Goal: Task Accomplishment & Management: Manage account settings

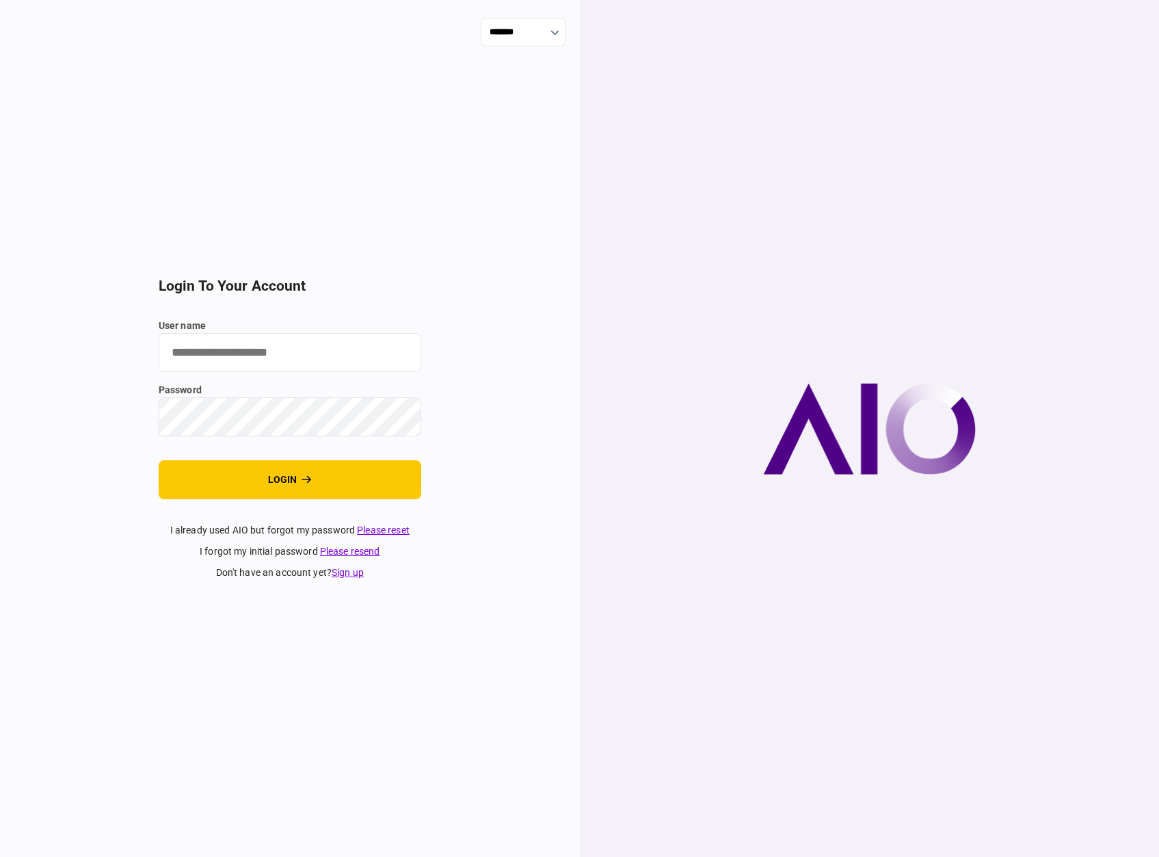
click at [311, 347] on input "user name" at bounding box center [290, 352] width 263 height 39
type input "**********"
click at [293, 479] on button "login" at bounding box center [290, 479] width 263 height 39
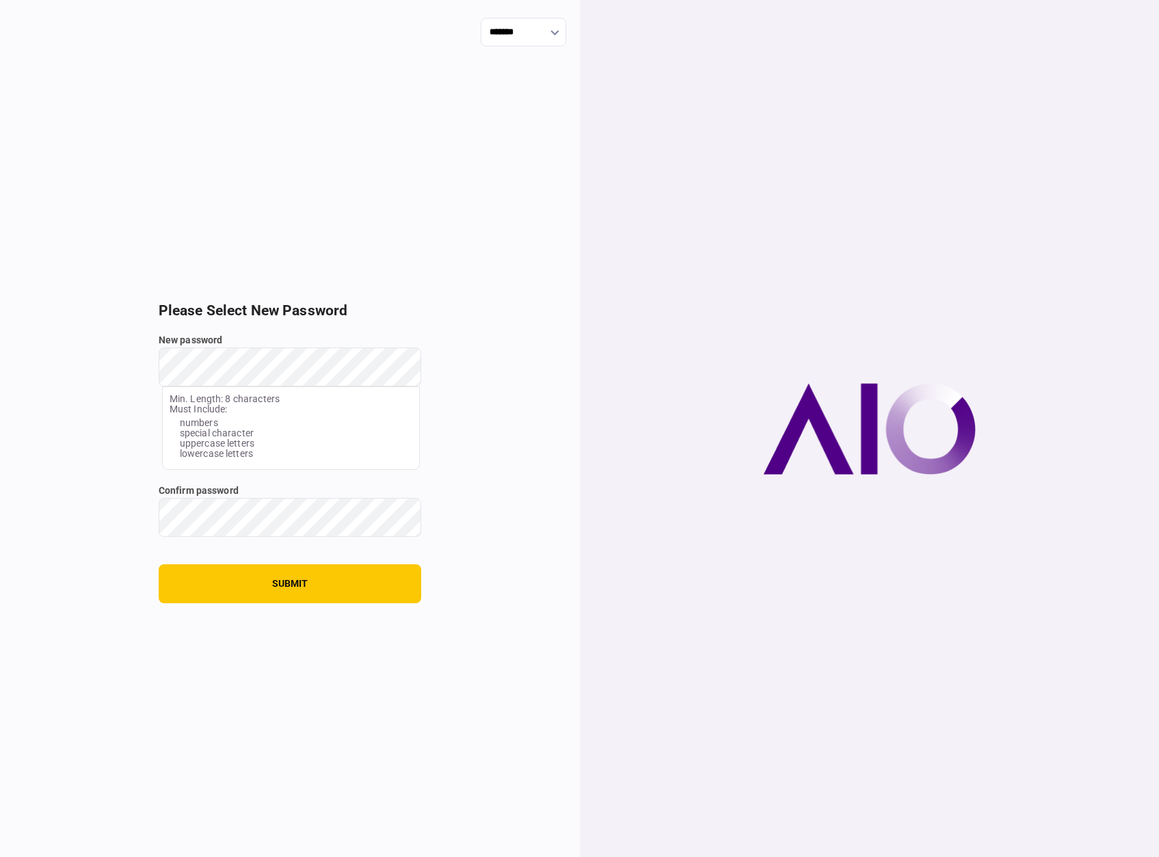
click at [306, 403] on div "New password Min. Length: 8 characters Must Include: numbers special character …" at bounding box center [290, 401] width 263 height 137
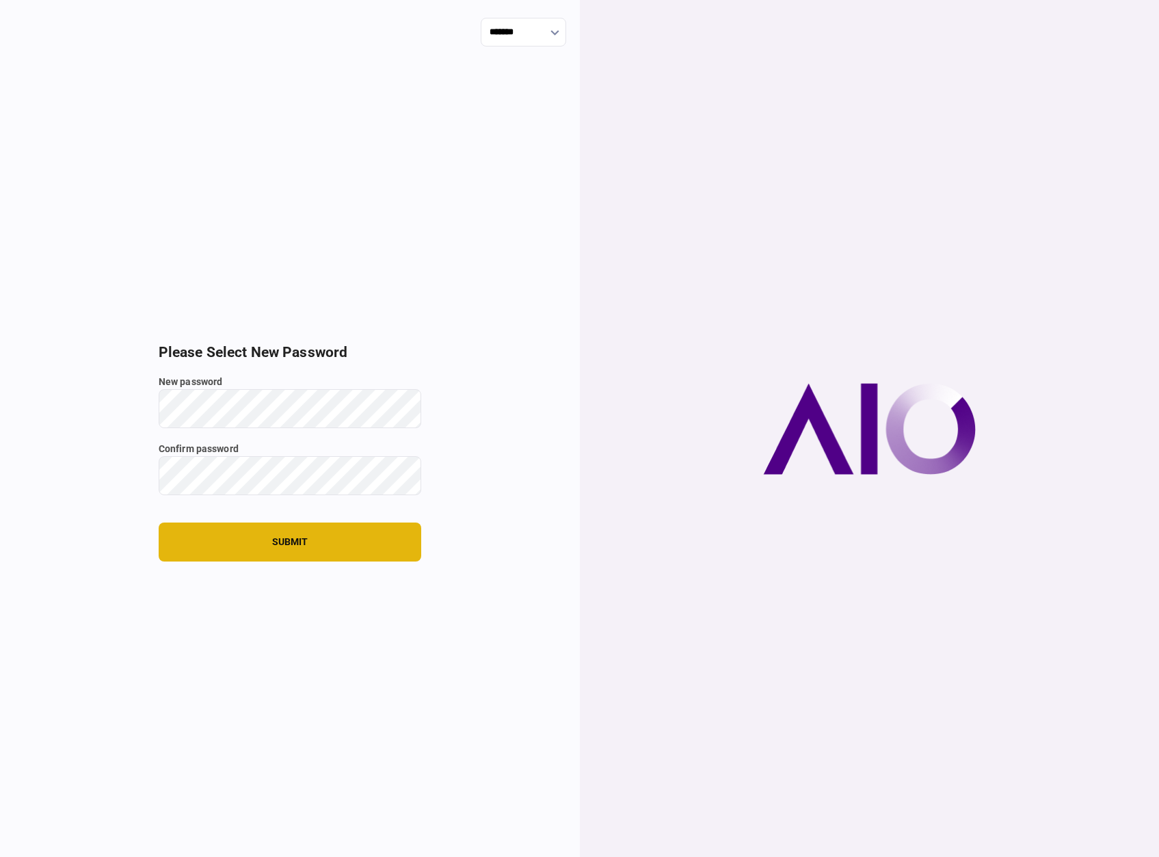
click at [311, 546] on button "submit" at bounding box center [290, 542] width 263 height 39
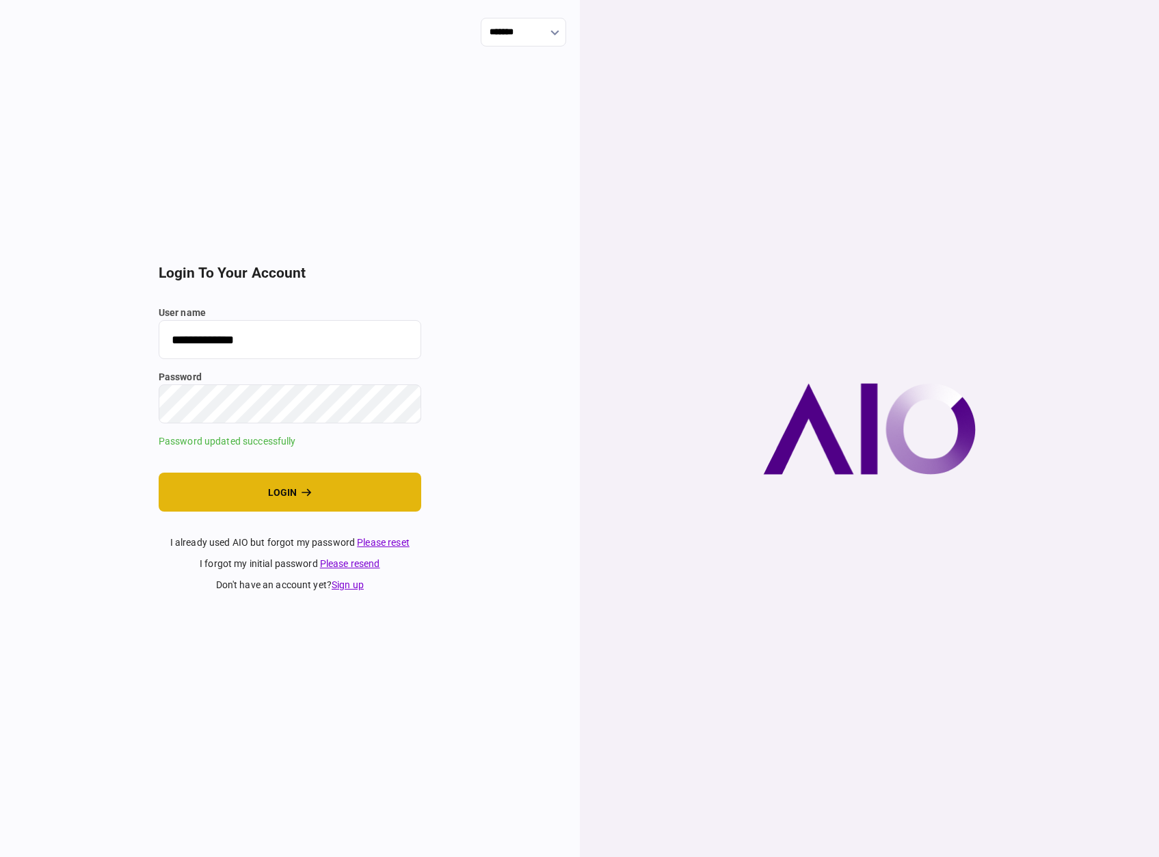
click at [347, 497] on button "login" at bounding box center [290, 492] width 263 height 39
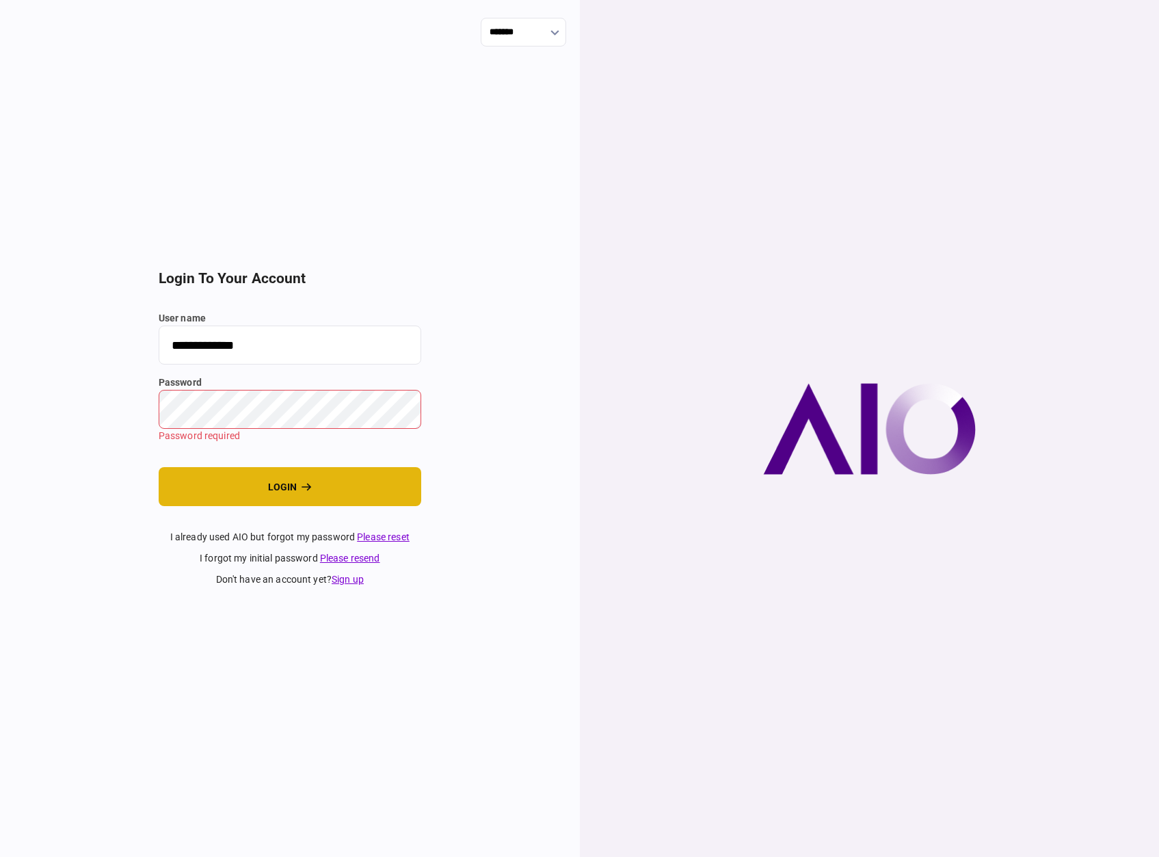
click at [306, 485] on icon "login" at bounding box center [307, 487] width 10 height 10
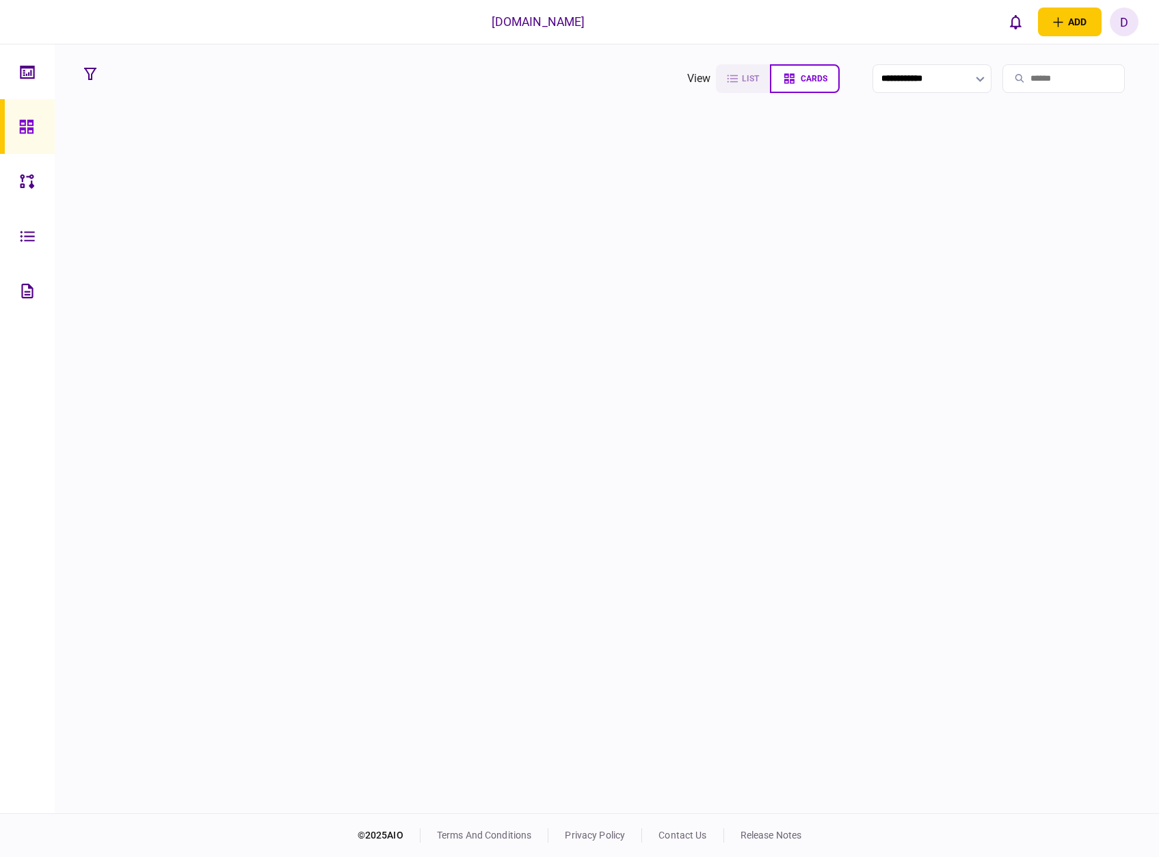
drag, startPoint x: 737, startPoint y: 345, endPoint x: 564, endPoint y: 369, distance: 174.0
click at [737, 345] on div at bounding box center [607, 465] width 1058 height 690
click at [494, 370] on div at bounding box center [607, 465] width 1058 height 690
click at [29, 287] on icon at bounding box center [27, 290] width 12 height 14
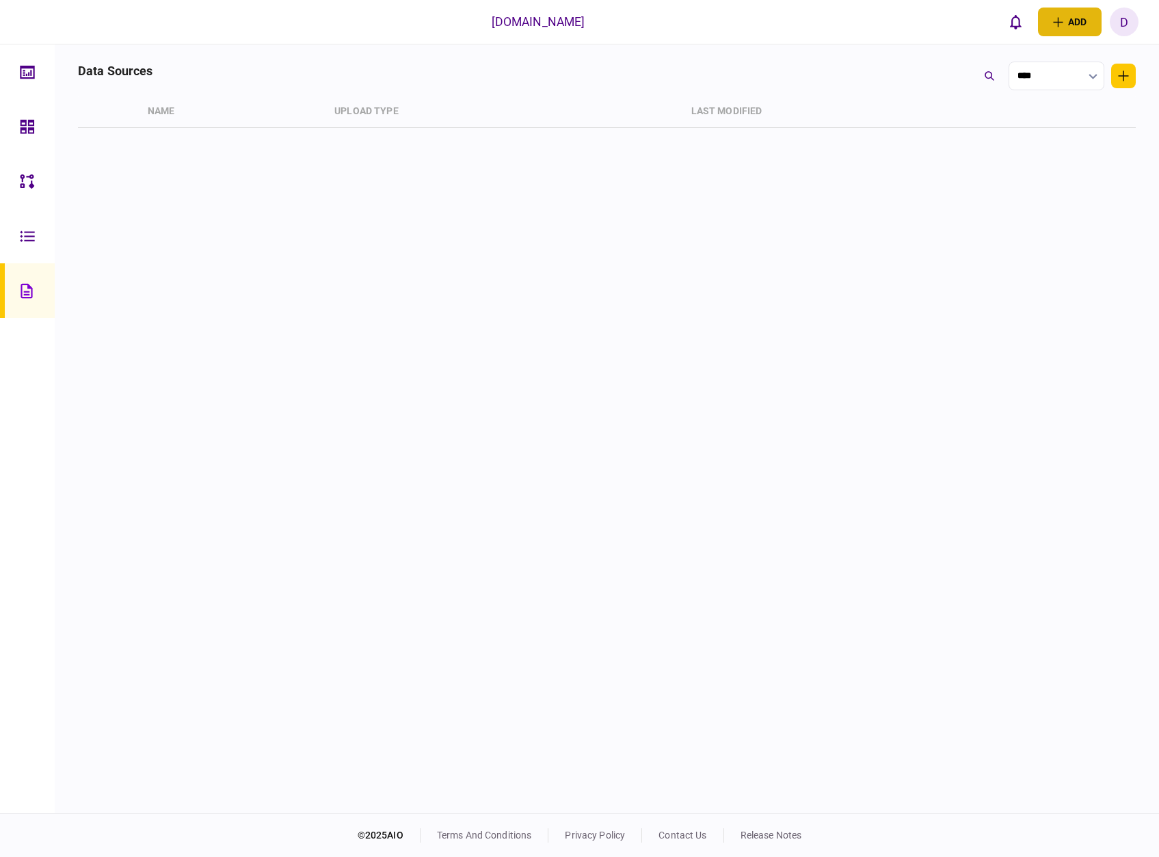
click at [1084, 24] on button "add" at bounding box center [1070, 22] width 64 height 29
click at [554, 346] on div "data sources **** Name Upload Type last modified" at bounding box center [607, 436] width 1058 height 748
click at [34, 241] on icon at bounding box center [27, 235] width 14 height 11
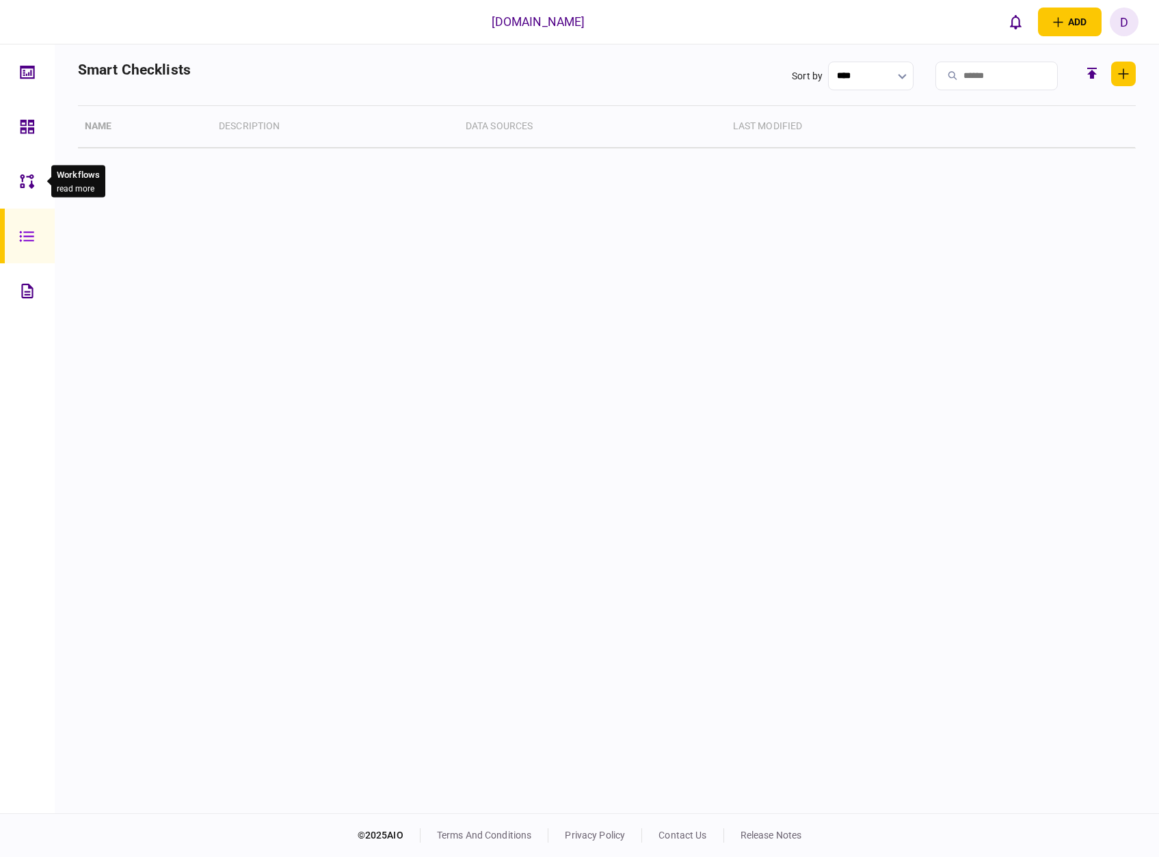
click at [31, 183] on icon at bounding box center [27, 181] width 14 height 14
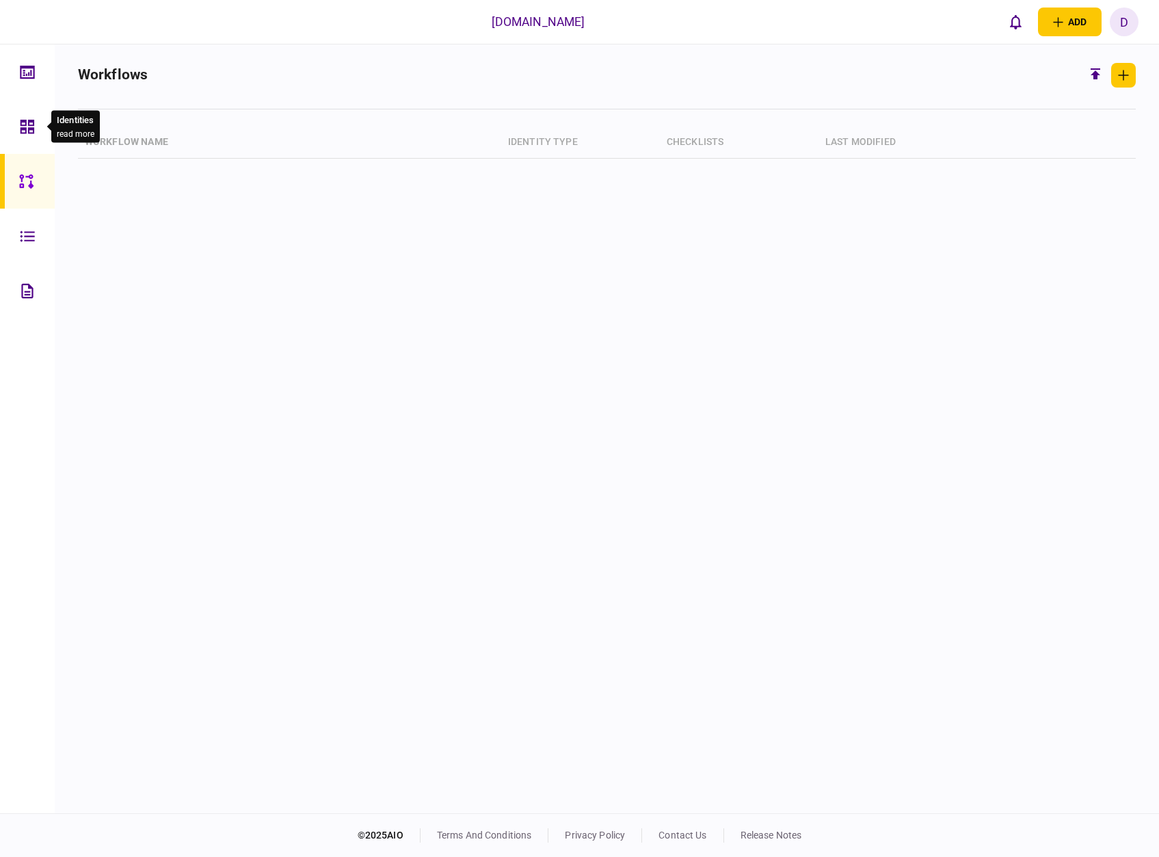
click at [33, 116] on div at bounding box center [31, 126] width 22 height 55
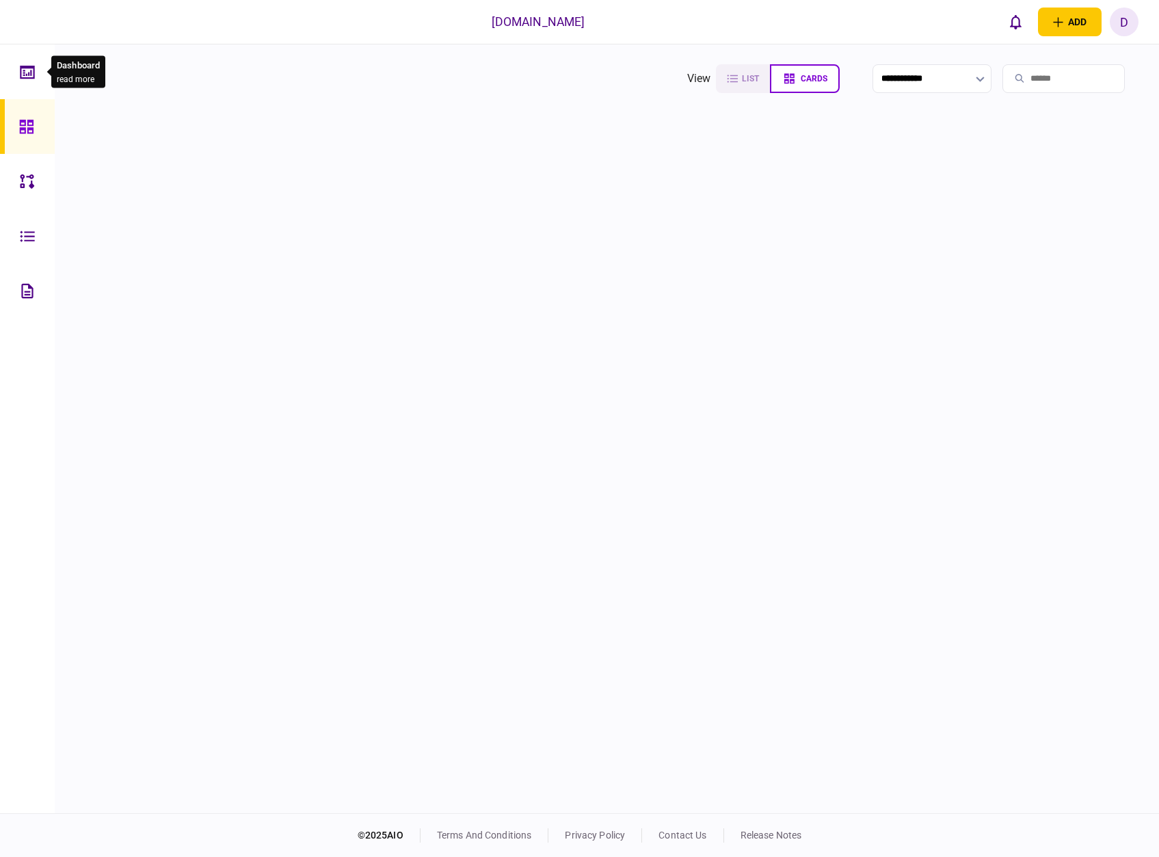
click at [35, 65] on div at bounding box center [31, 71] width 22 height 55
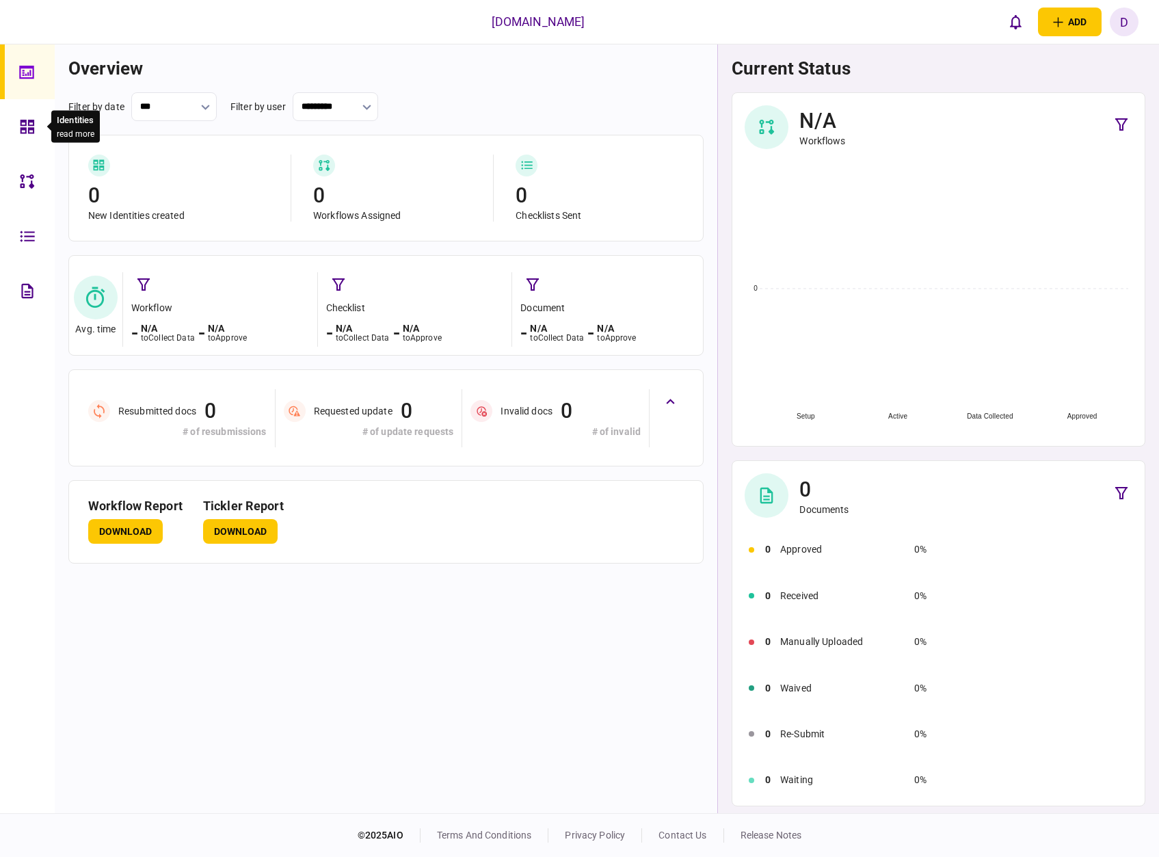
click at [34, 132] on icon at bounding box center [27, 127] width 15 height 16
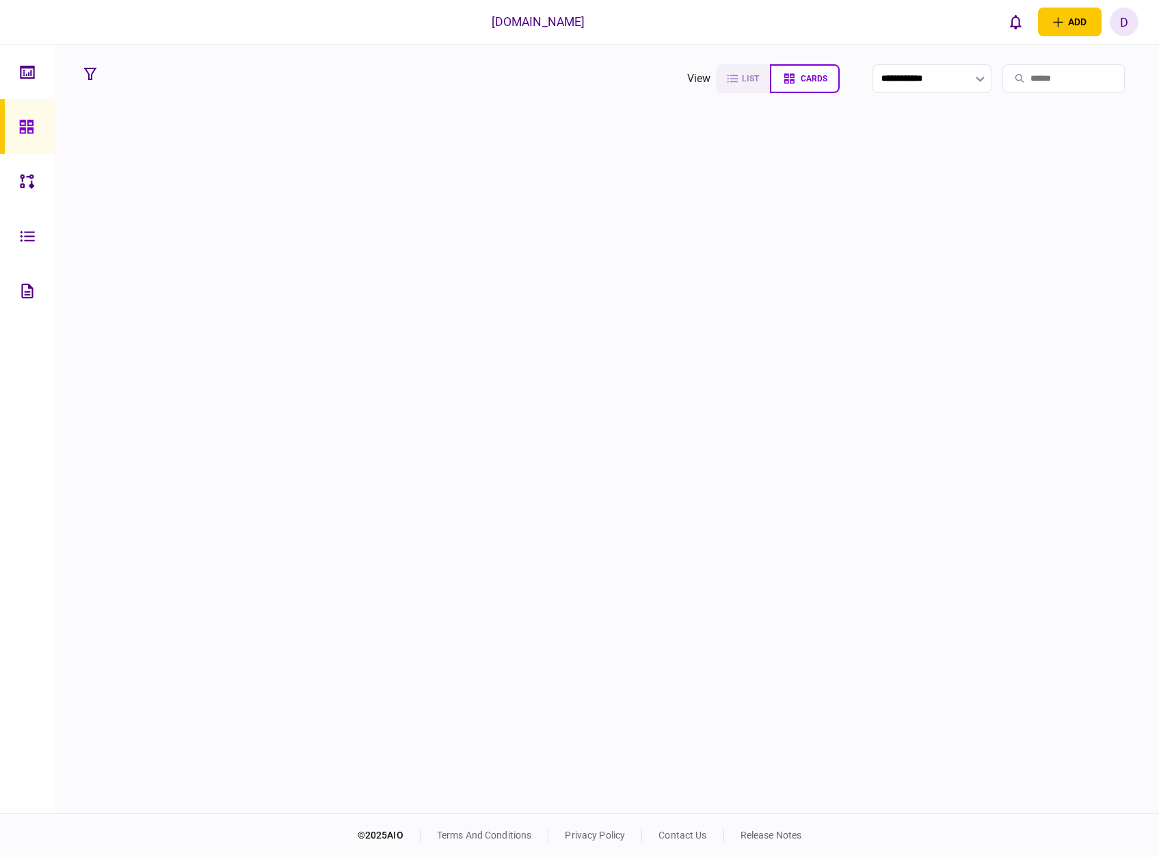
click at [410, 548] on div at bounding box center [607, 465] width 1058 height 690
click at [421, 540] on div at bounding box center [607, 465] width 1058 height 690
click at [404, 531] on div at bounding box center [607, 465] width 1058 height 690
click at [381, 633] on div at bounding box center [607, 465] width 1058 height 690
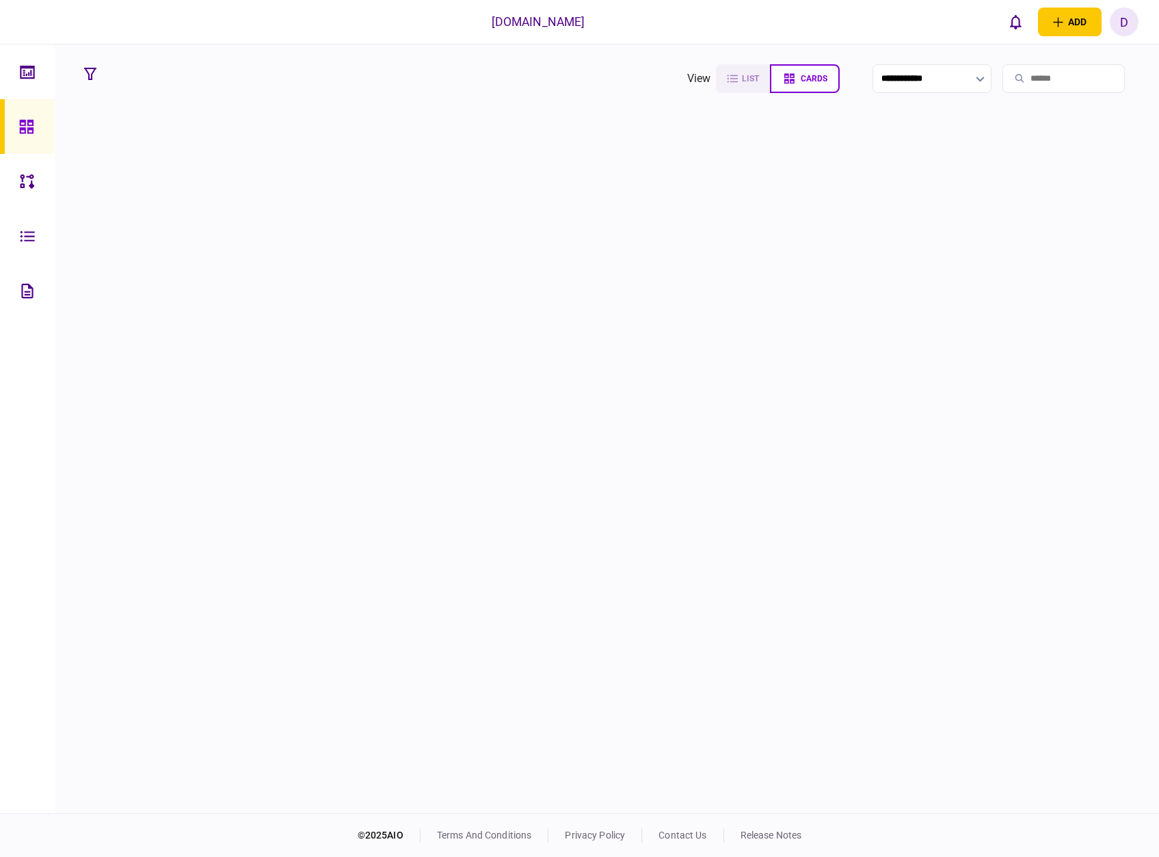
click at [731, 803] on div at bounding box center [607, 465] width 1058 height 690
click at [730, 550] on div at bounding box center [607, 465] width 1058 height 690
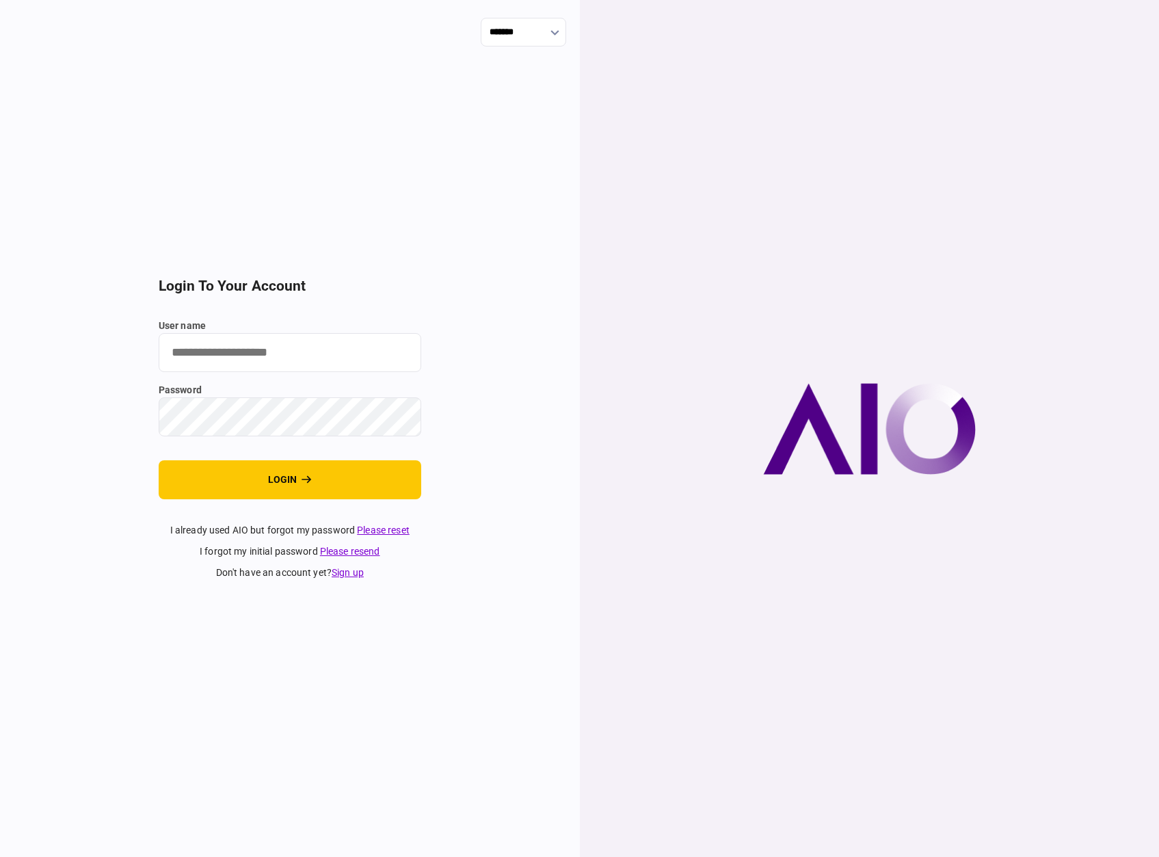
click at [179, 349] on input "user name" at bounding box center [290, 352] width 263 height 39
paste input "**********"
type input "**********"
click at [189, 474] on button "login" at bounding box center [290, 479] width 263 height 39
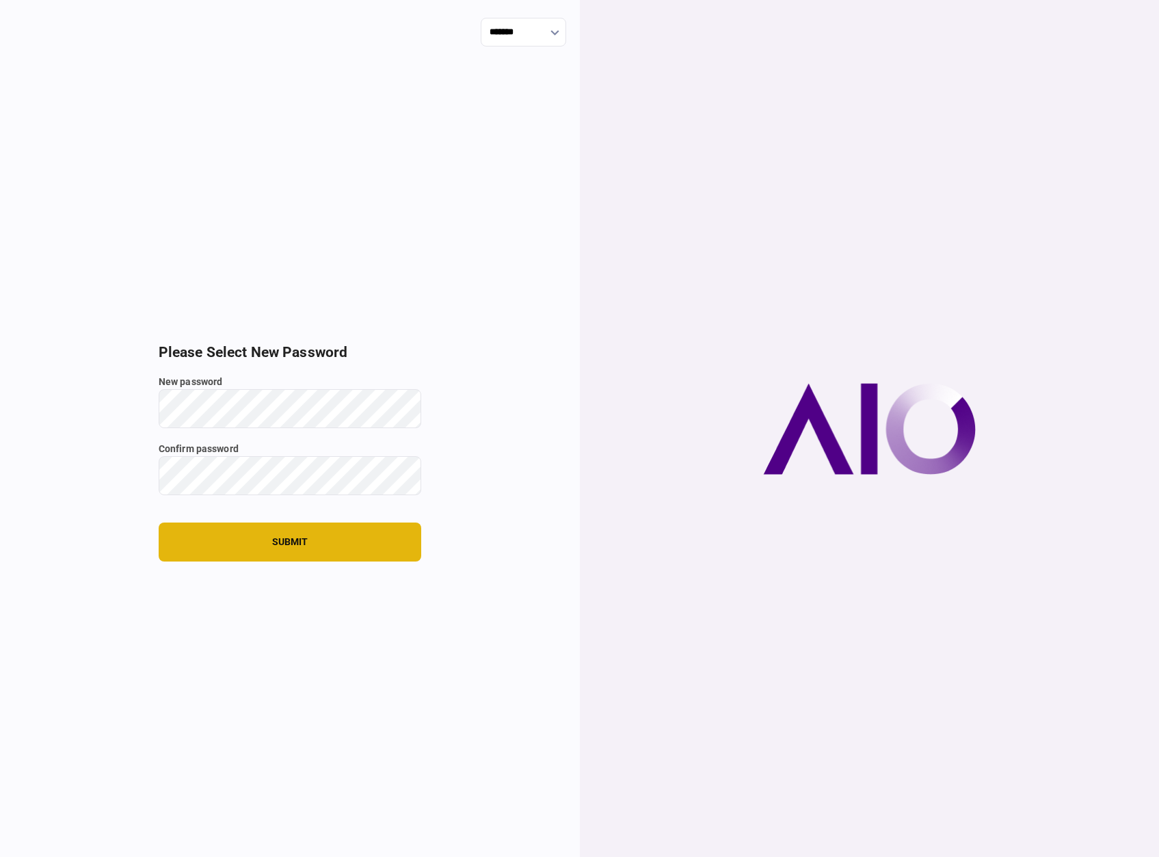
click at [201, 538] on button "submit" at bounding box center [290, 542] width 263 height 39
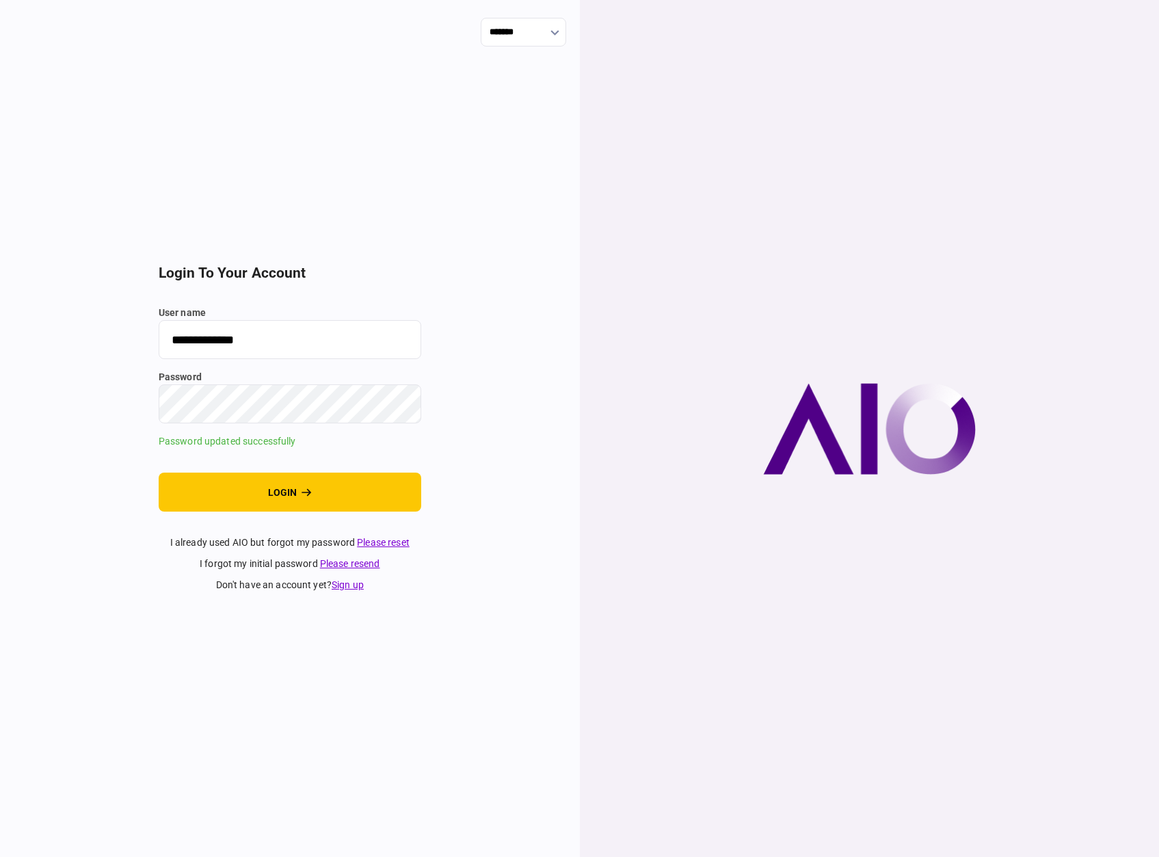
click at [116, 514] on div "**********" at bounding box center [290, 428] width 580 height 857
click at [261, 486] on button "login" at bounding box center [290, 492] width 263 height 39
